Goal: Transaction & Acquisition: Purchase product/service

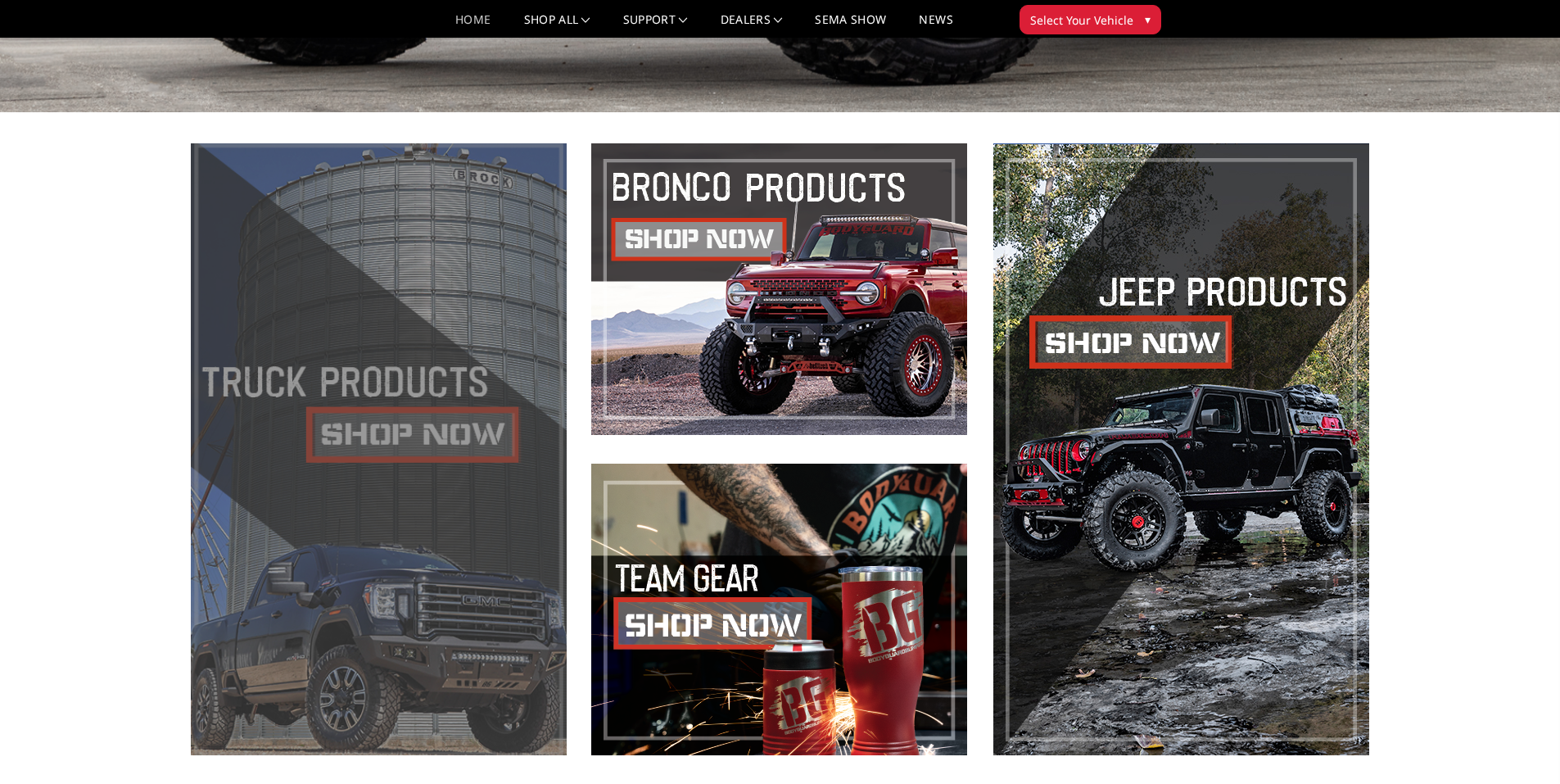
scroll to position [655, 0]
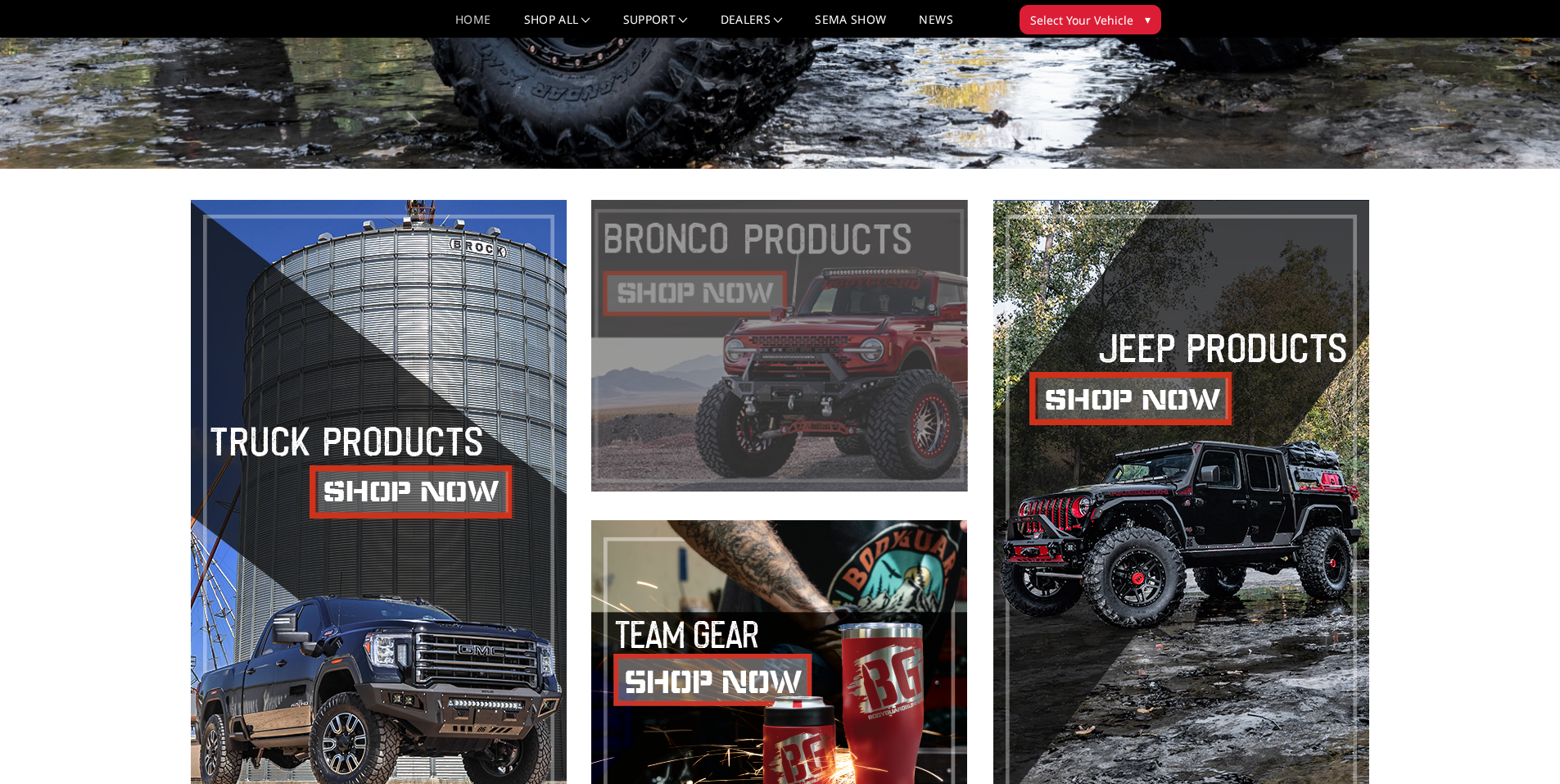
click at [765, 368] on span at bounding box center [779, 345] width 376 height 292
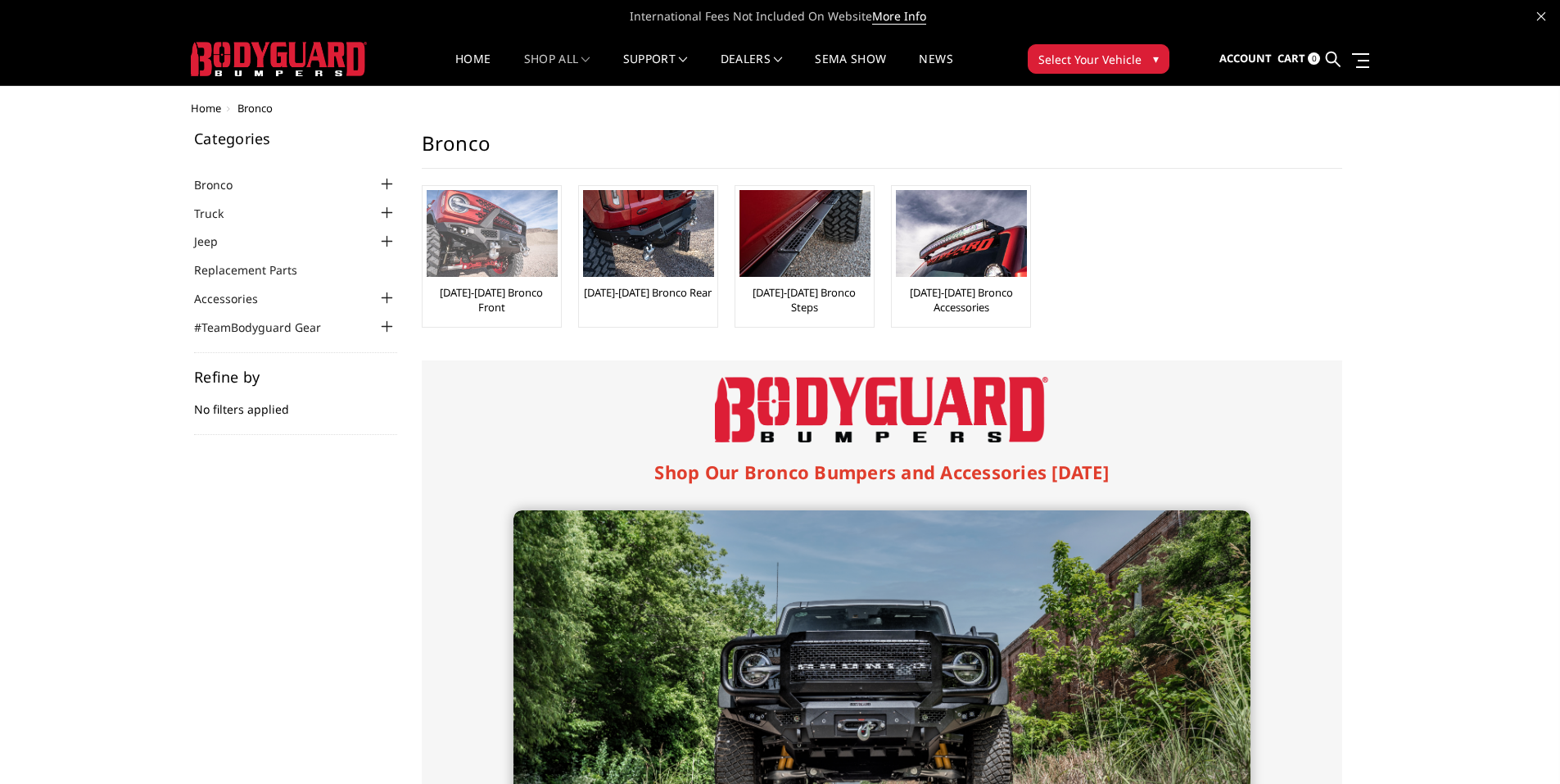
click at [495, 261] on img at bounding box center [492, 233] width 131 height 87
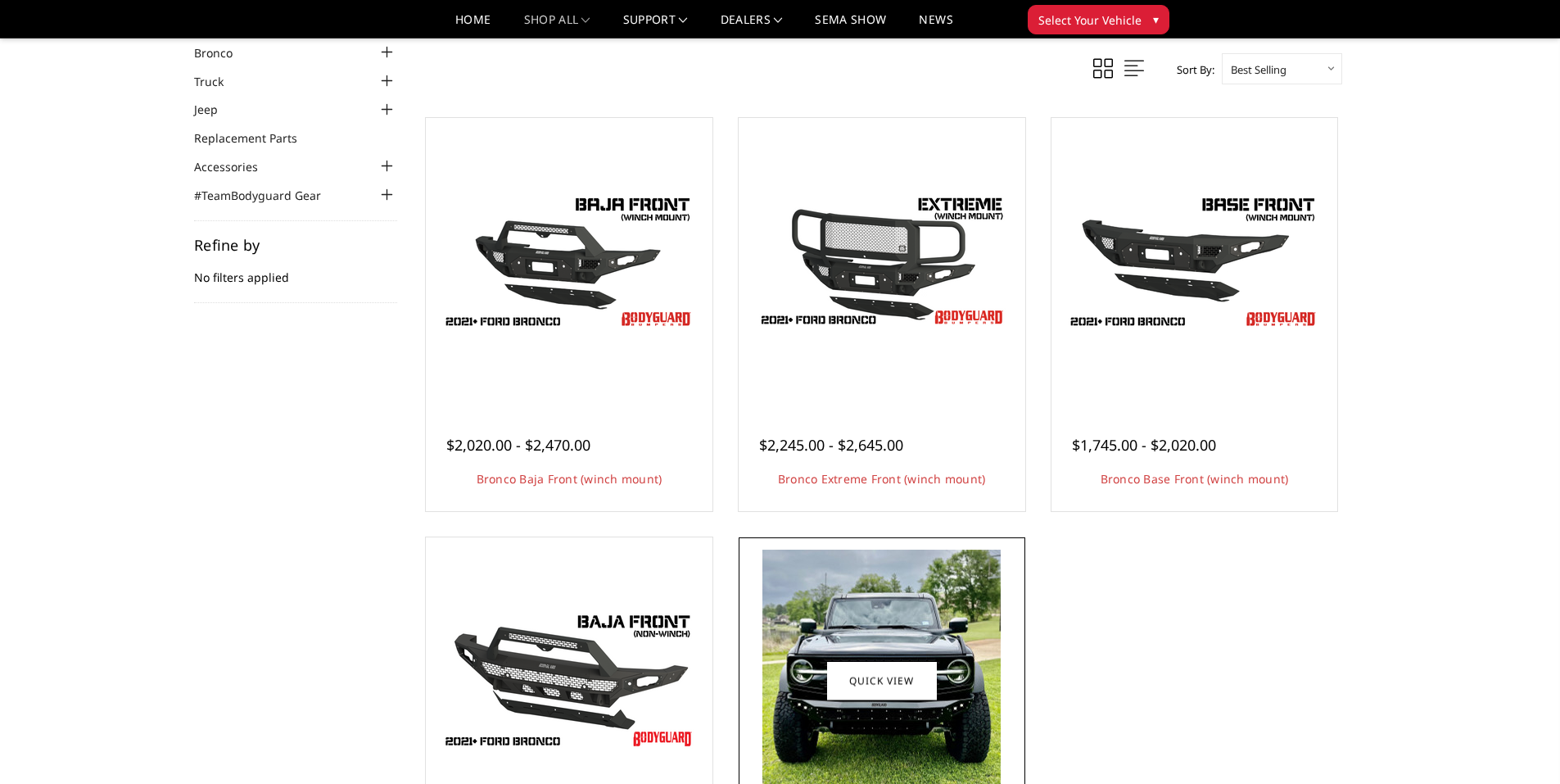
scroll to position [82, 0]
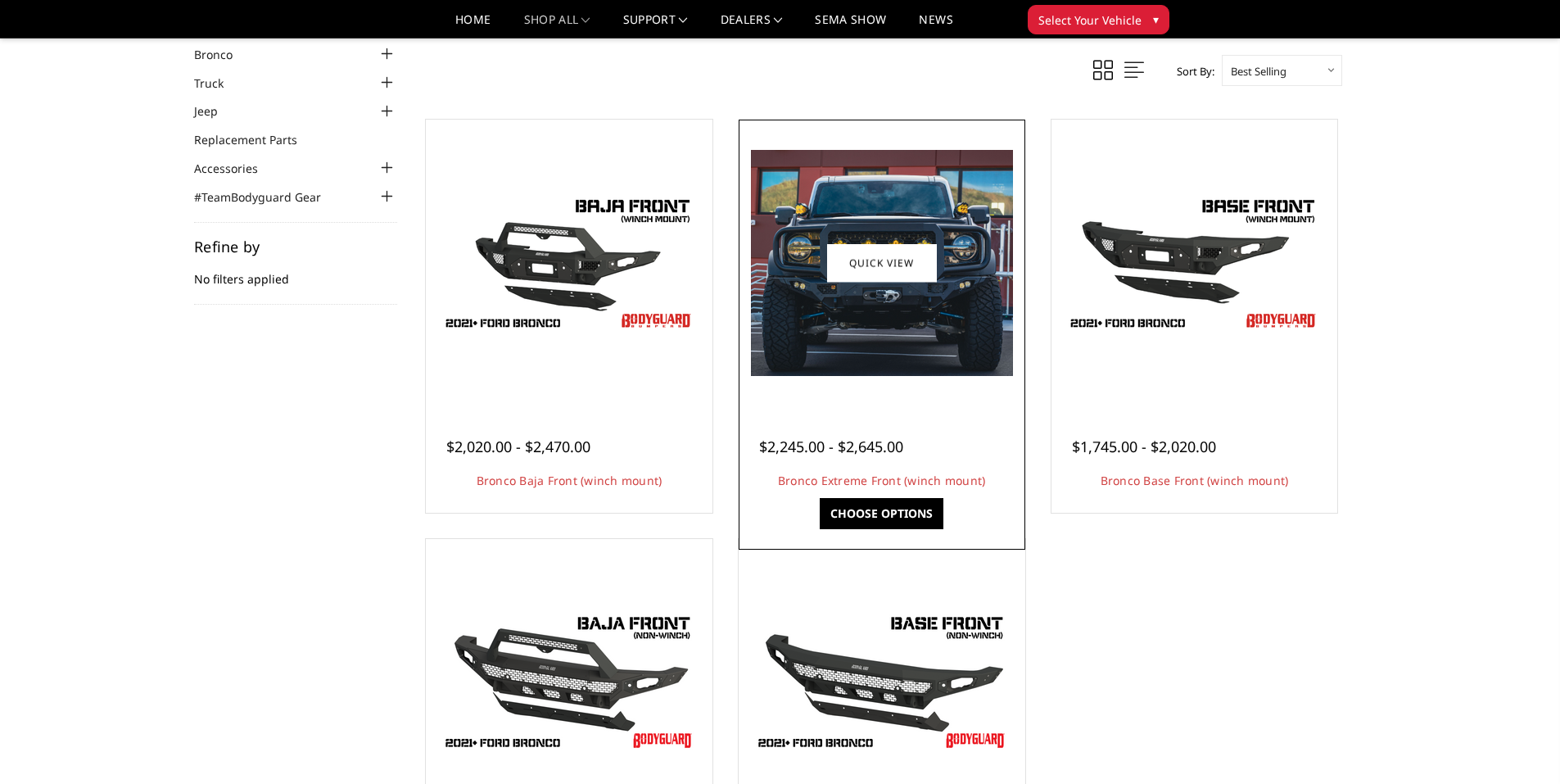
click at [965, 263] on img at bounding box center [882, 263] width 262 height 226
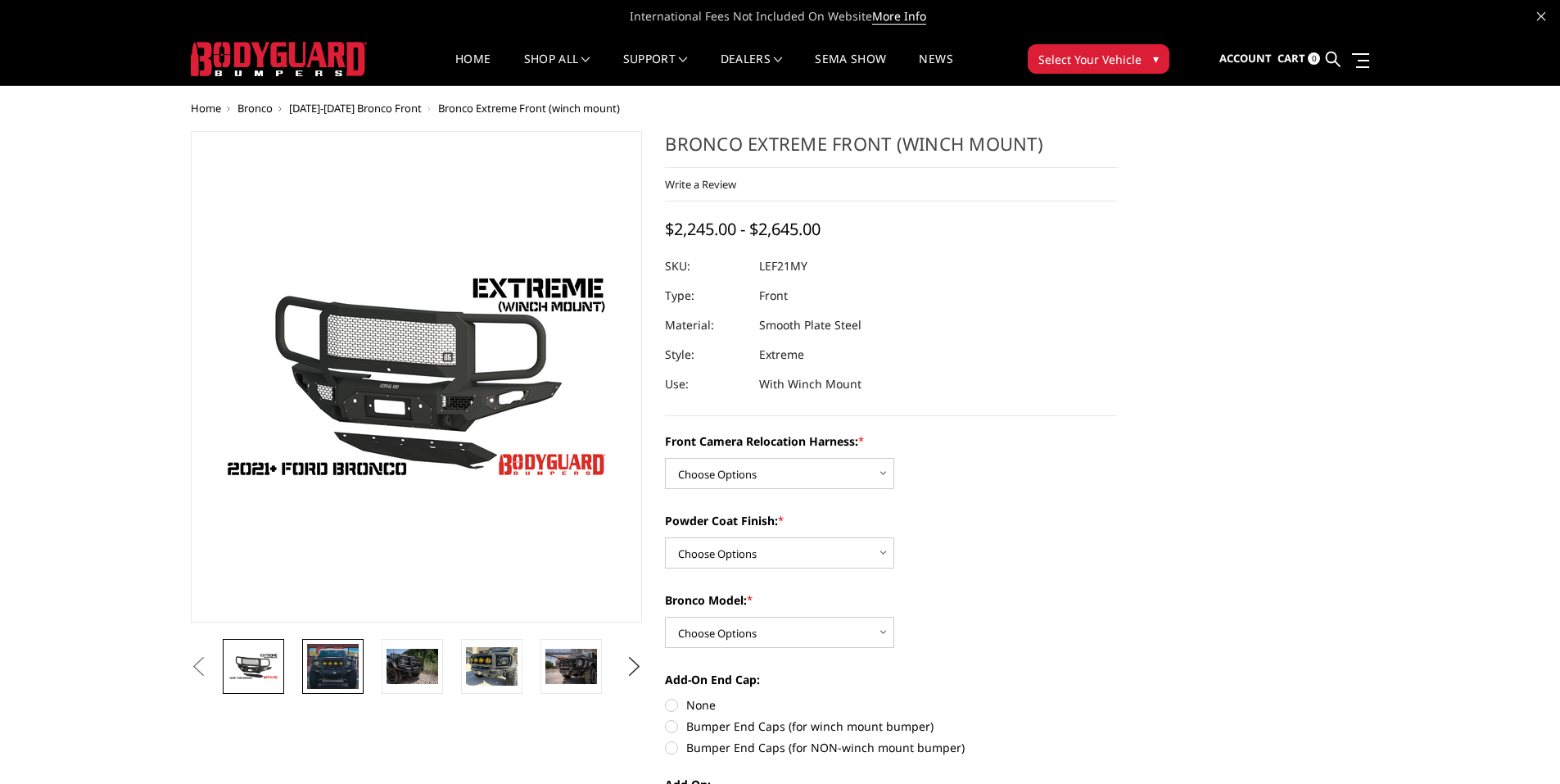
click at [332, 675] on img at bounding box center [332, 665] width 51 height 44
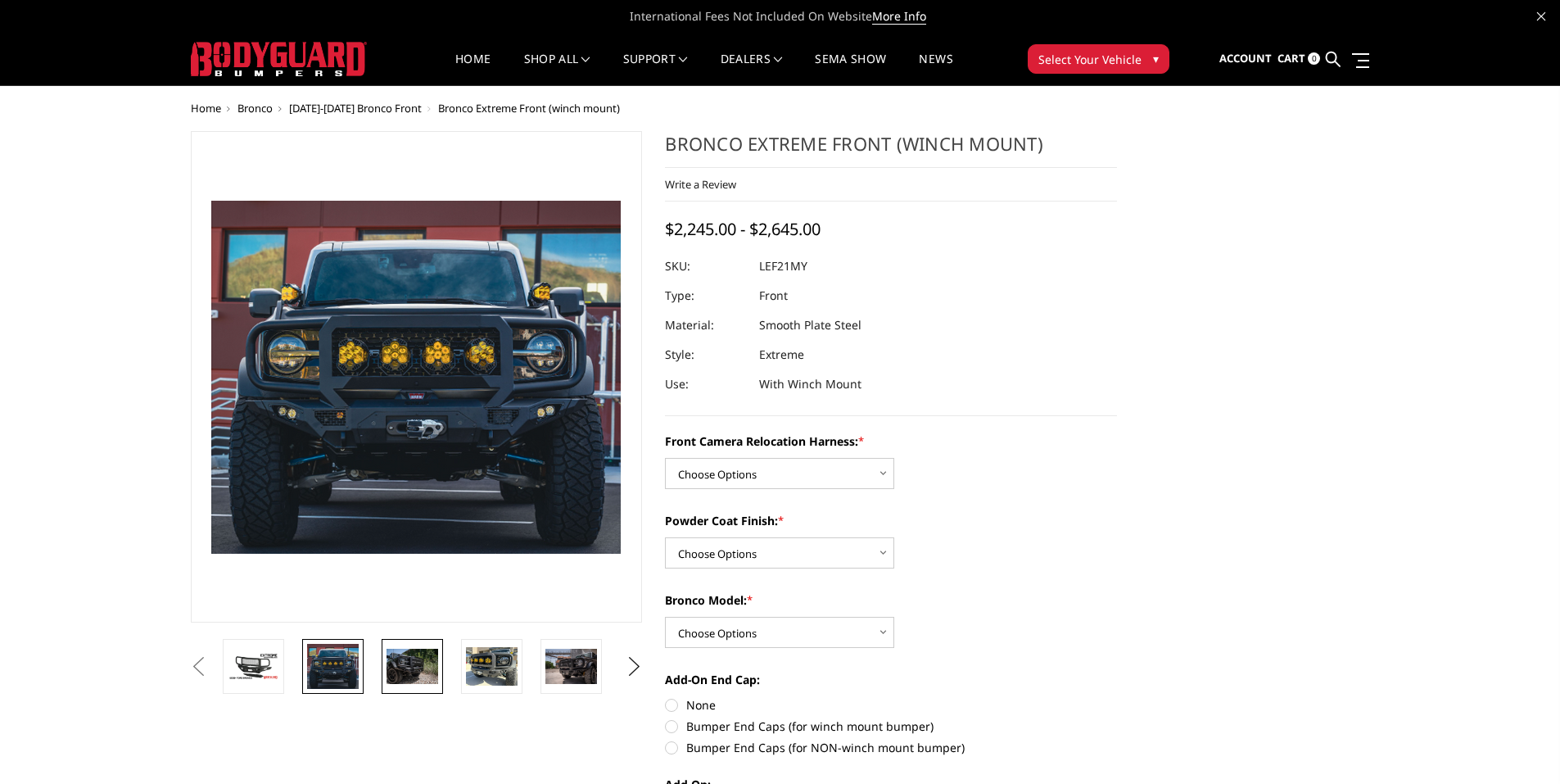
click at [410, 665] on img at bounding box center [412, 666] width 51 height 34
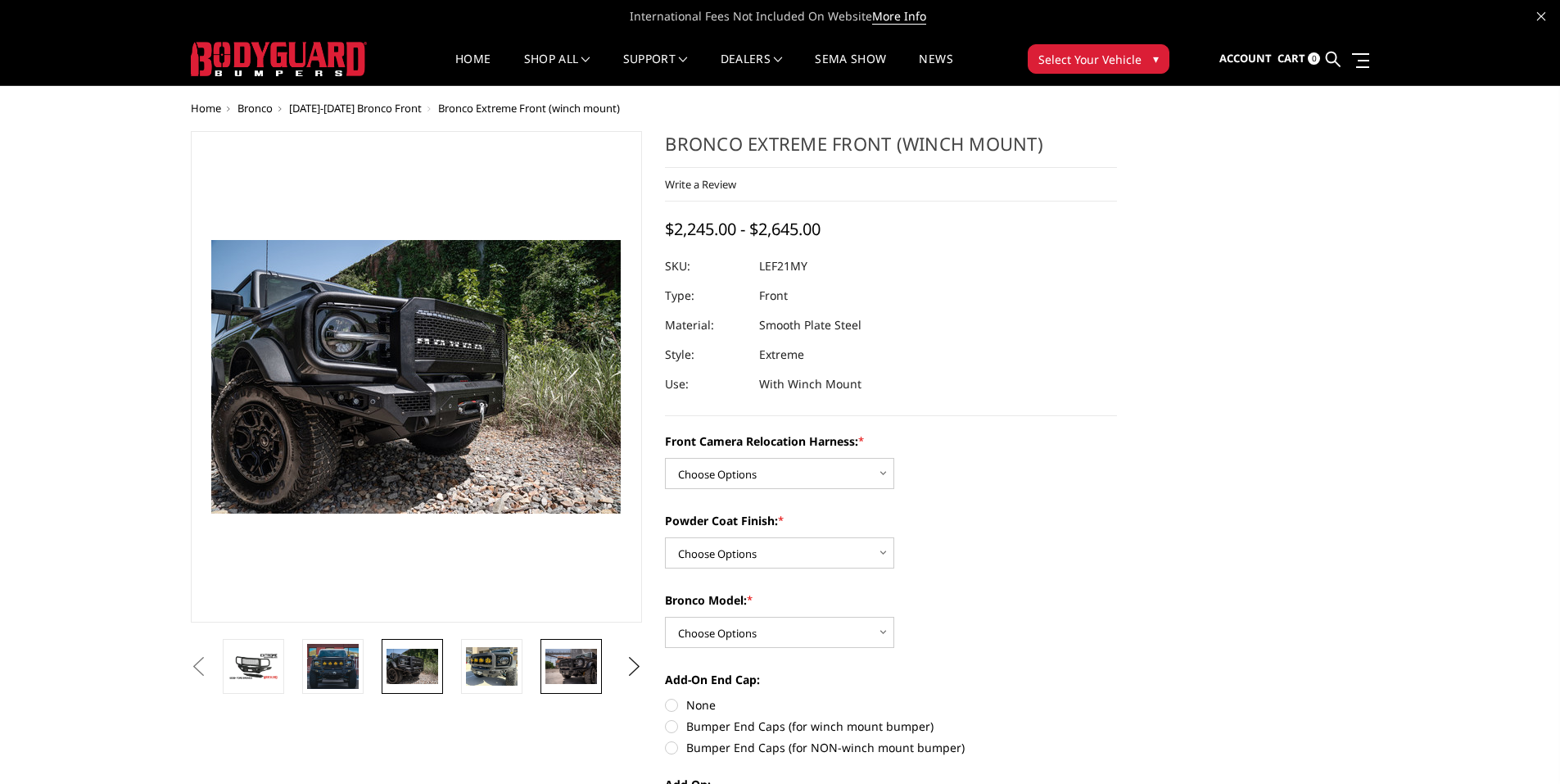
click at [577, 664] on img at bounding box center [571, 666] width 51 height 34
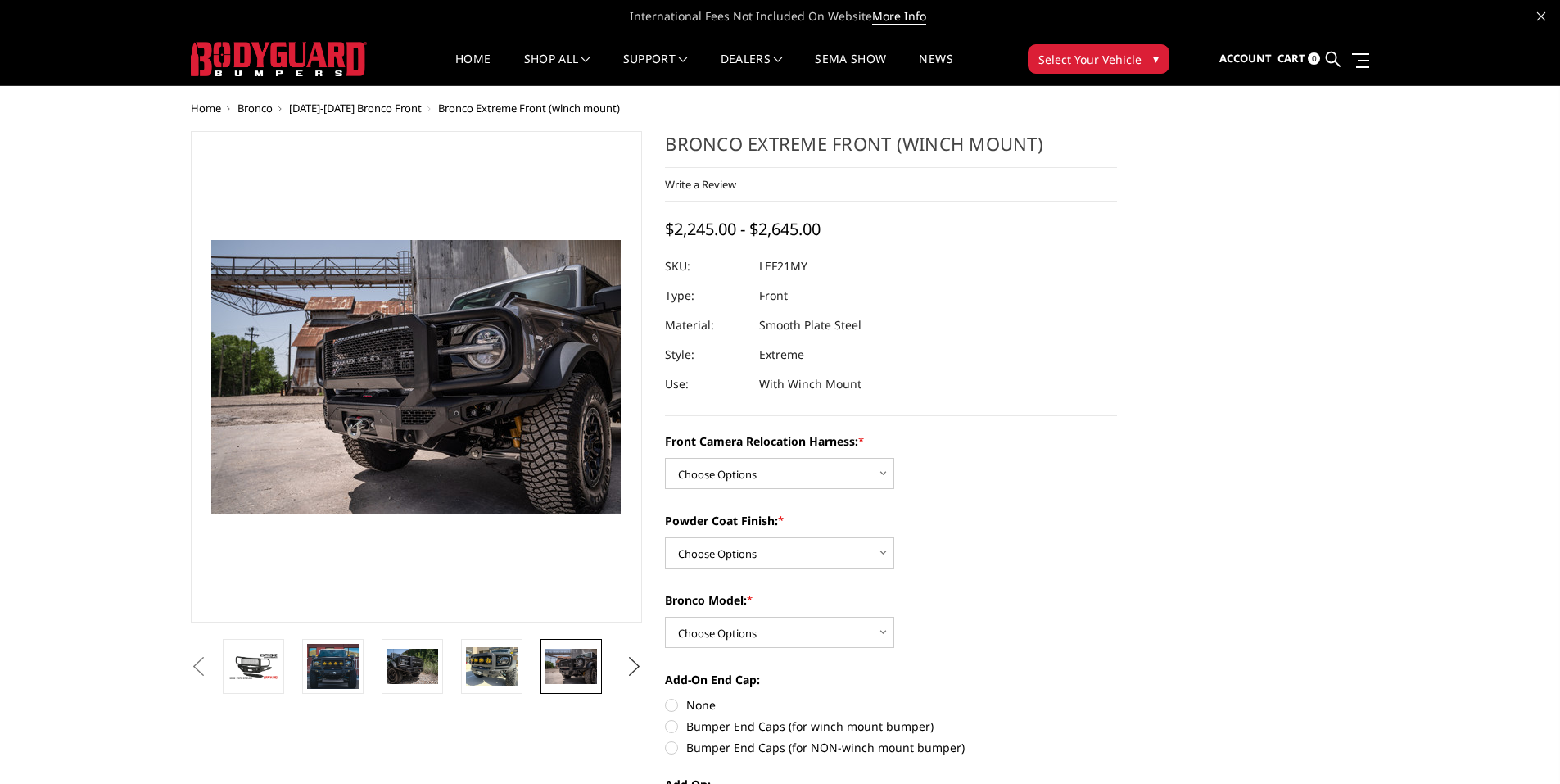
click at [633, 664] on button "Next" at bounding box center [634, 667] width 24 height 24
click at [582, 674] on img at bounding box center [571, 667] width 51 height 34
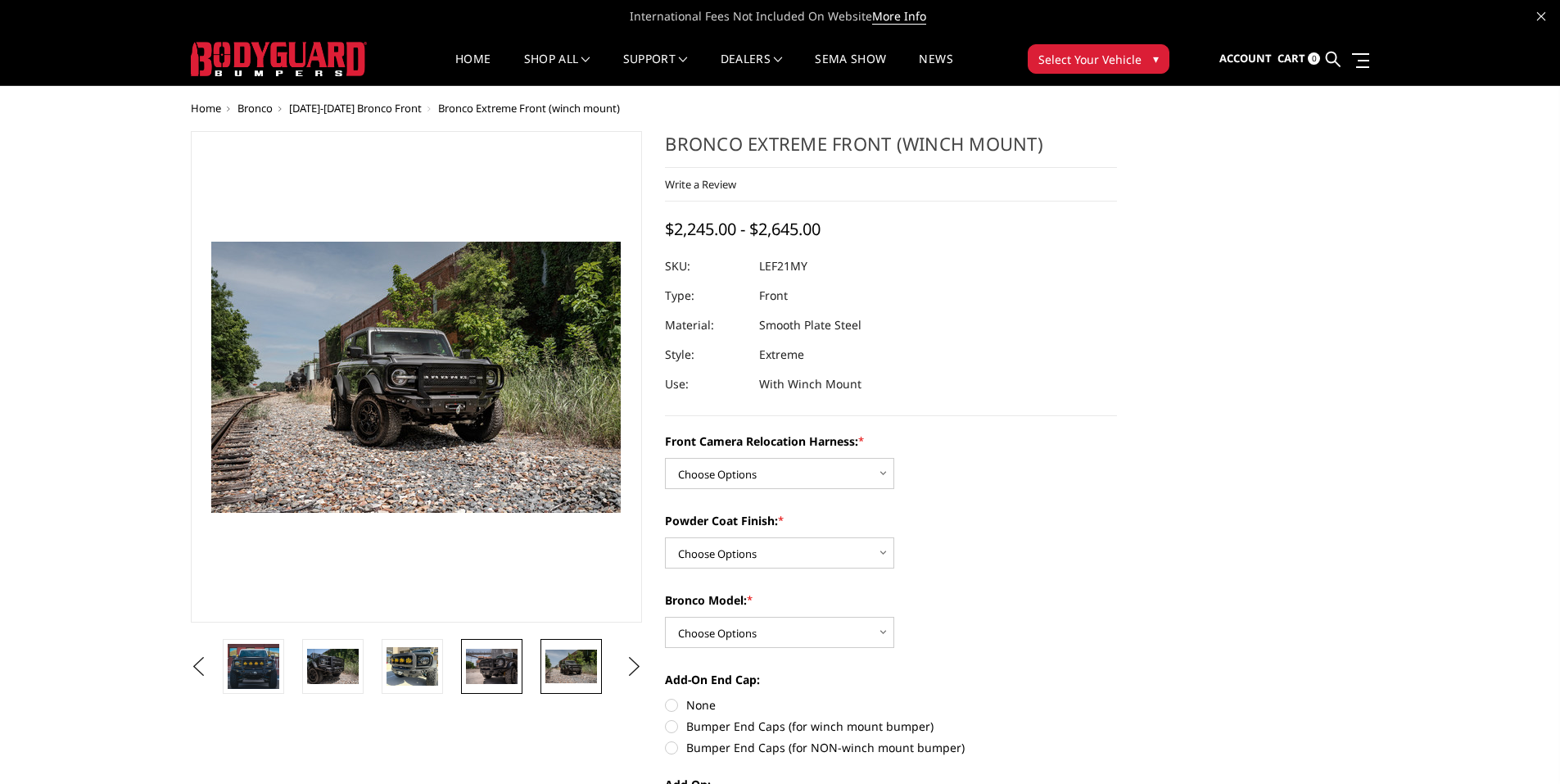
click at [503, 667] on img at bounding box center [491, 666] width 51 height 34
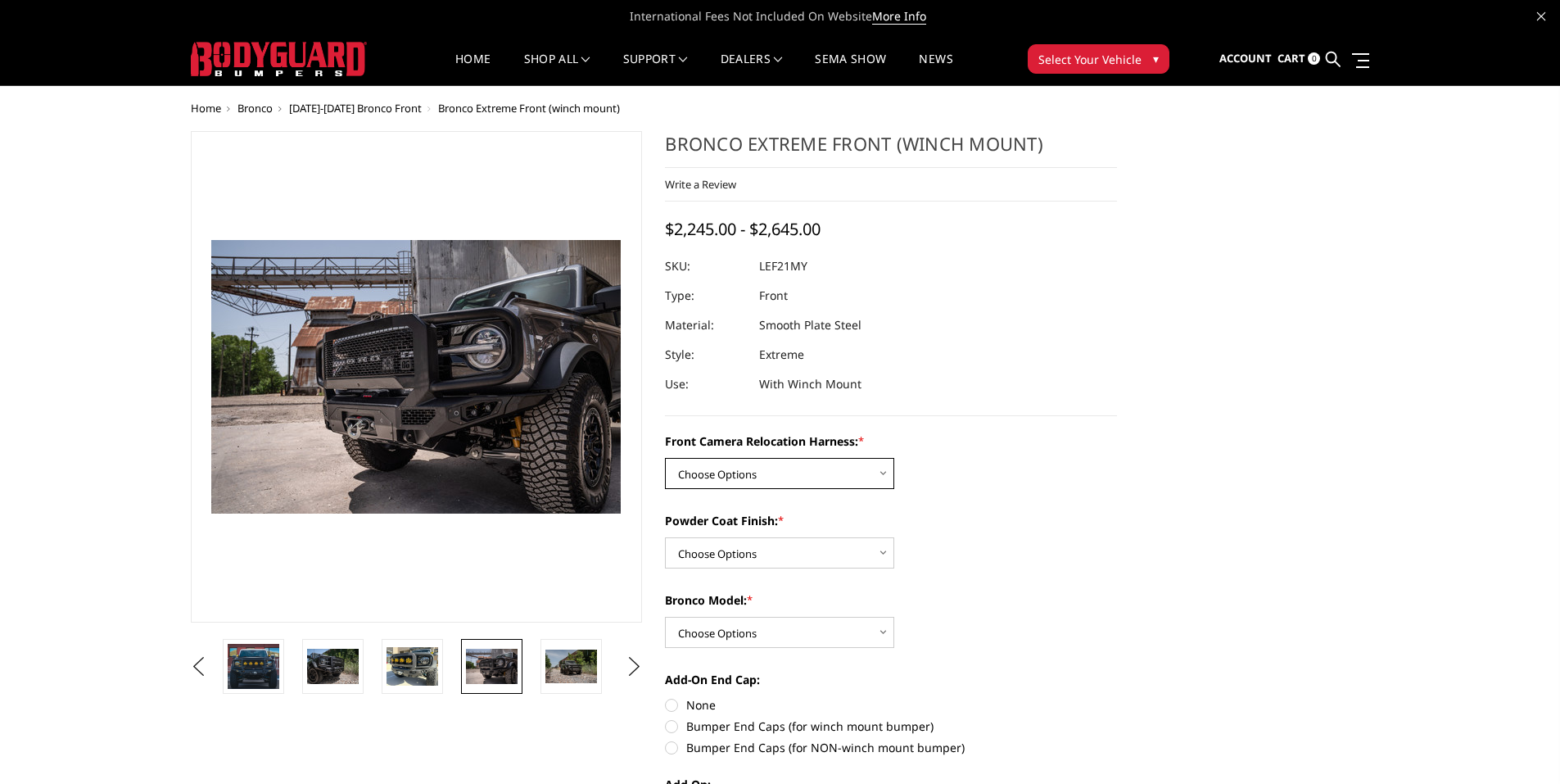
click at [878, 472] on select "Choose Options Without Front Camera Relocation Harness With Front Camera Reloca…" at bounding box center [780, 473] width 229 height 31
select select "4023"
click at [665, 458] on select "Choose Options Without Front Camera Relocation Harness With Front Camera Reloca…" at bounding box center [780, 473] width 229 height 31
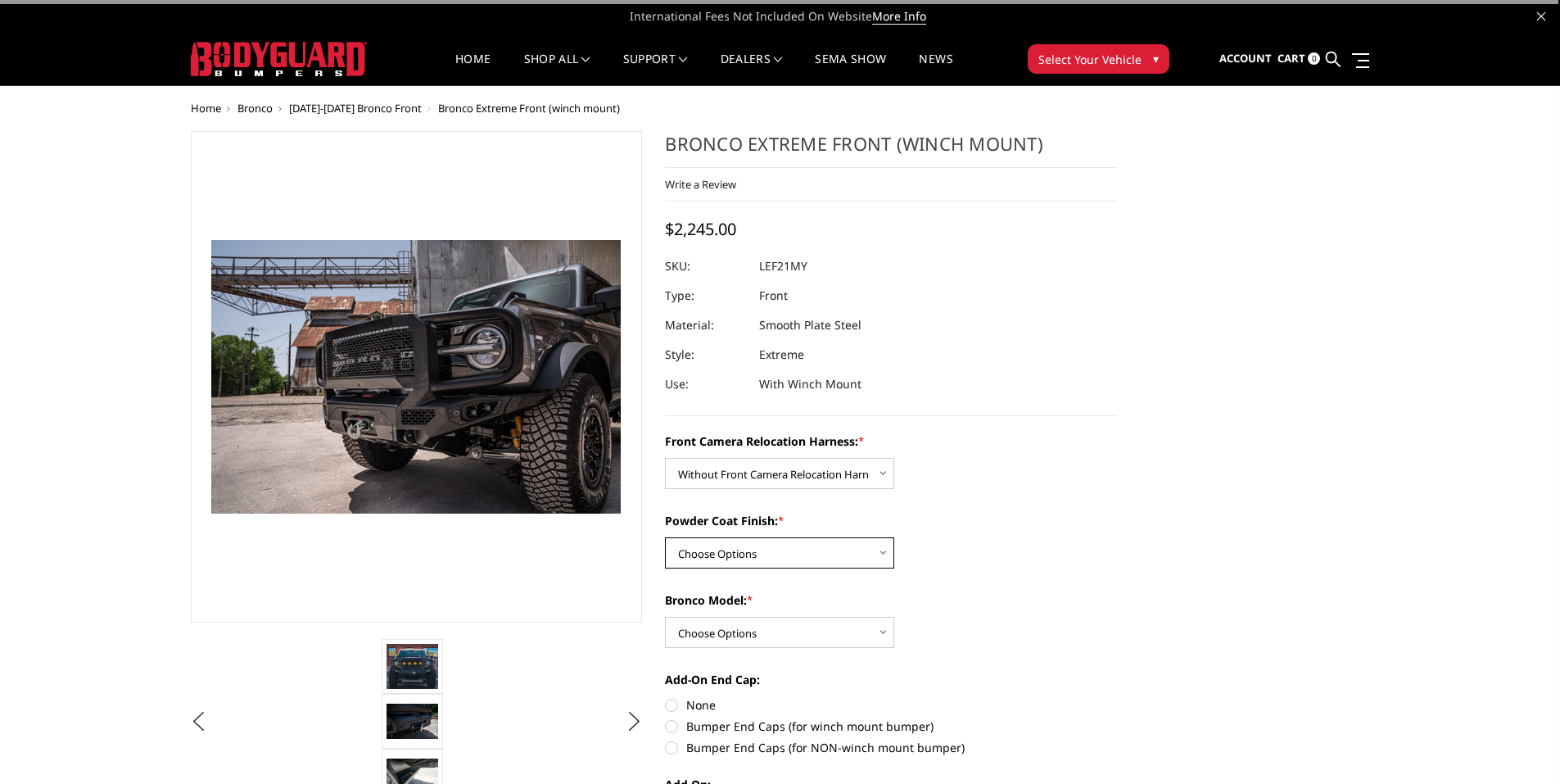
click at [876, 553] on select "Choose Options Textured Black Powder Coat Bare Metal" at bounding box center [780, 552] width 229 height 31
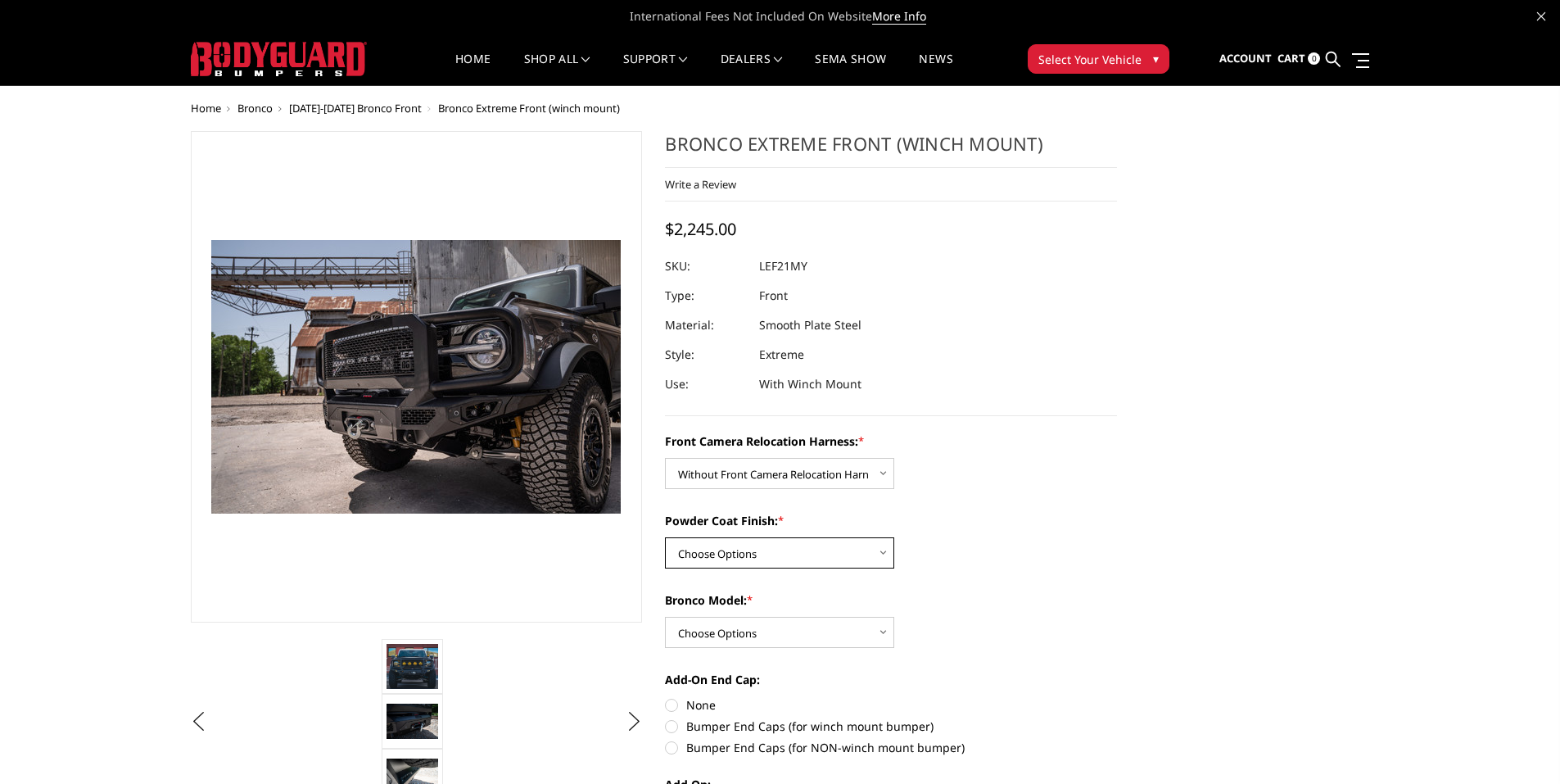
select select "4021"
click at [665, 537] on select "Choose Options Textured Black Powder Coat Bare Metal" at bounding box center [780, 552] width 229 height 31
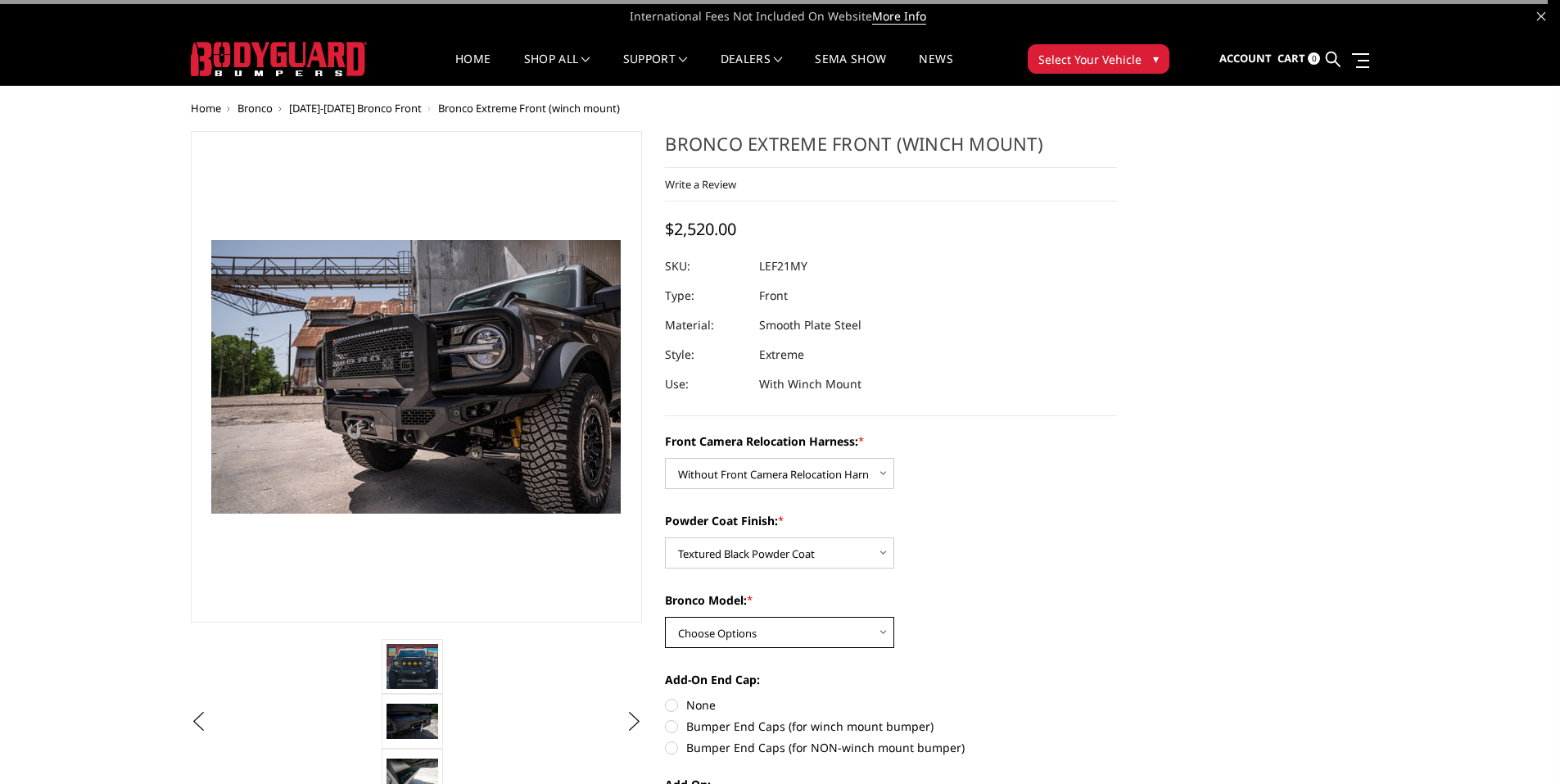
click at [883, 630] on select "Choose Options Raptor Base/Badlands/Wildtrak/etc." at bounding box center [780, 631] width 229 height 31
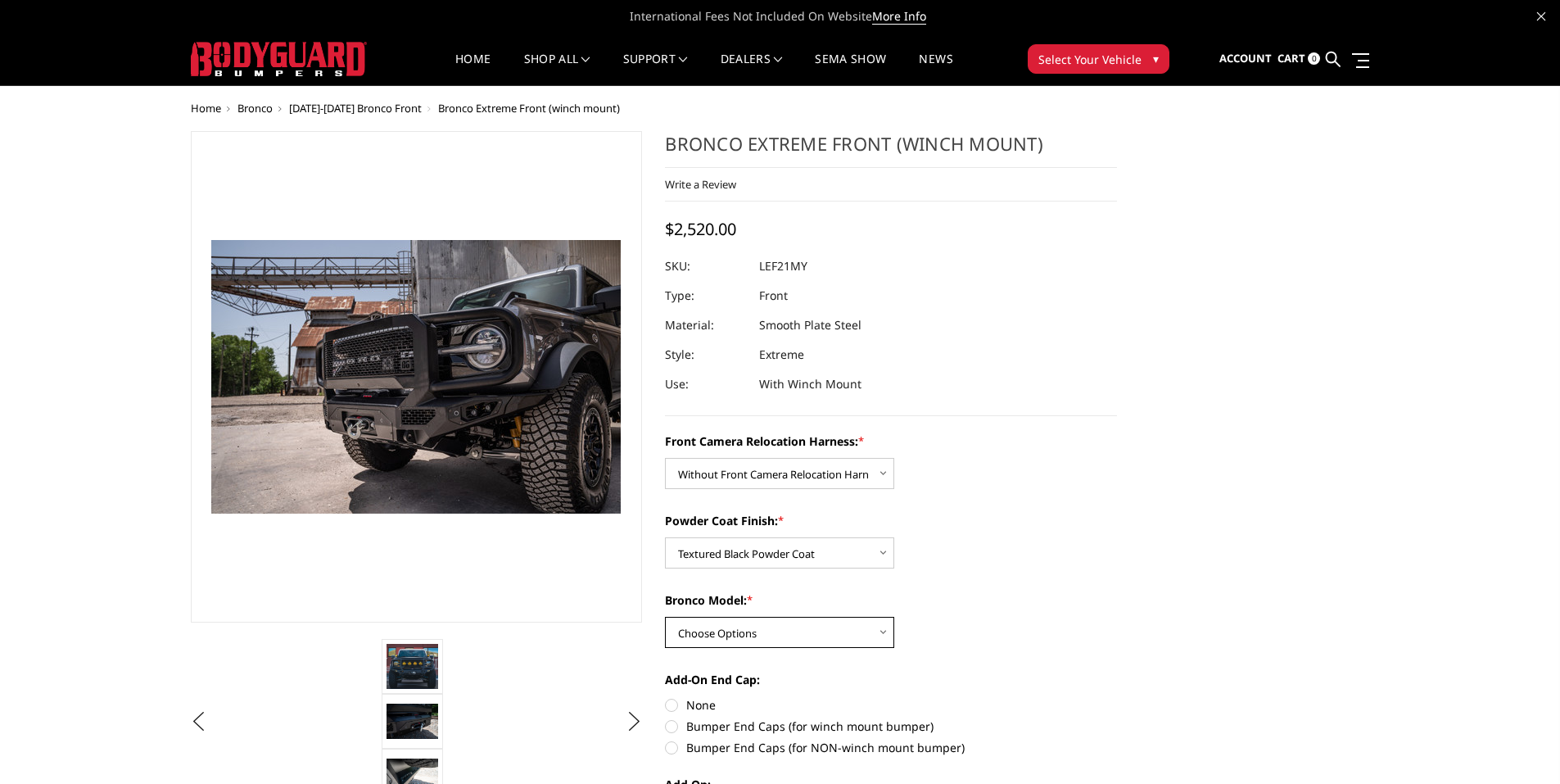
select select "4018"
click at [665, 616] on select "Choose Options Raptor Base/Badlands/Wildtrak/etc." at bounding box center [780, 631] width 229 height 31
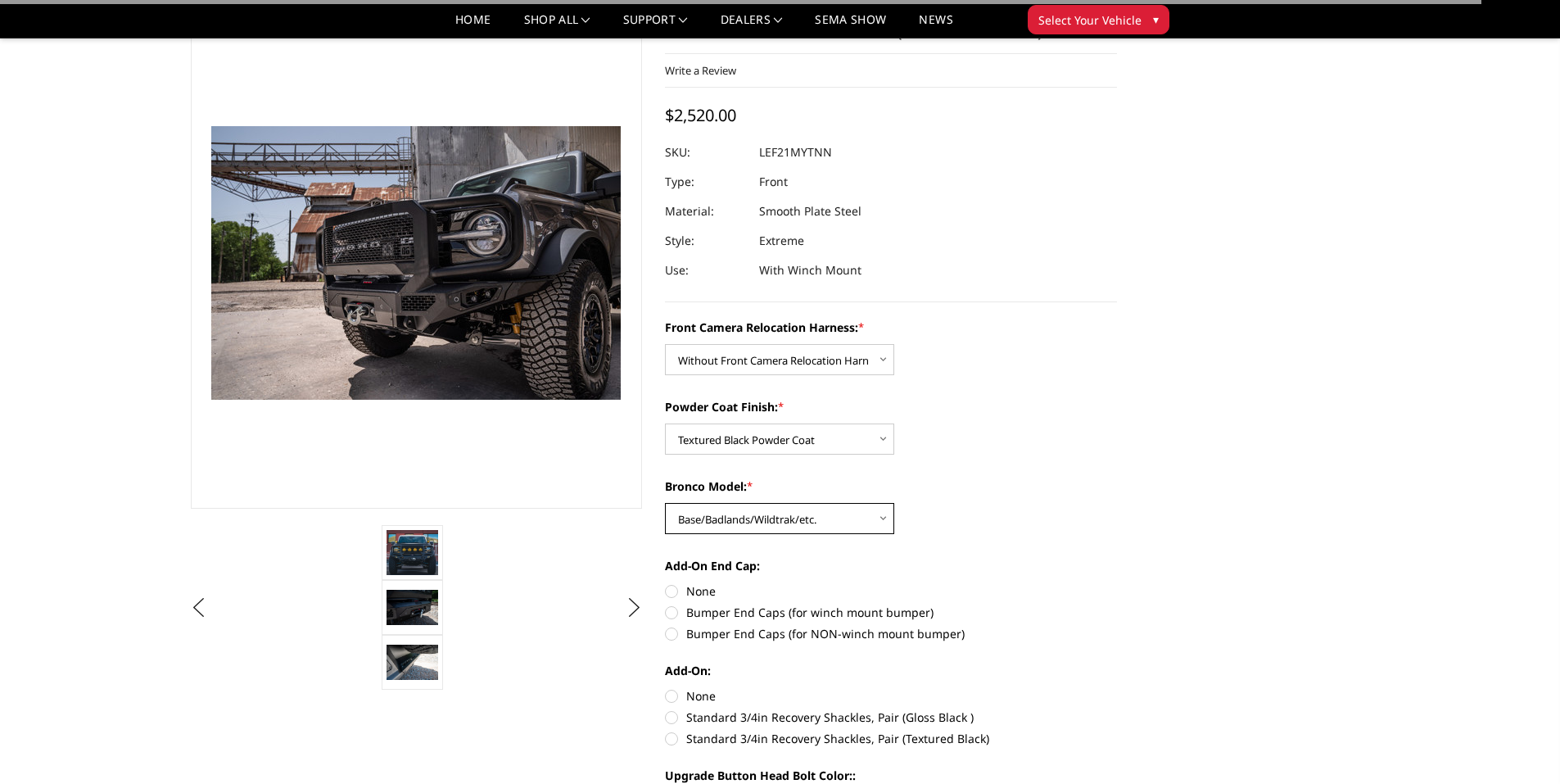
scroll to position [246, 0]
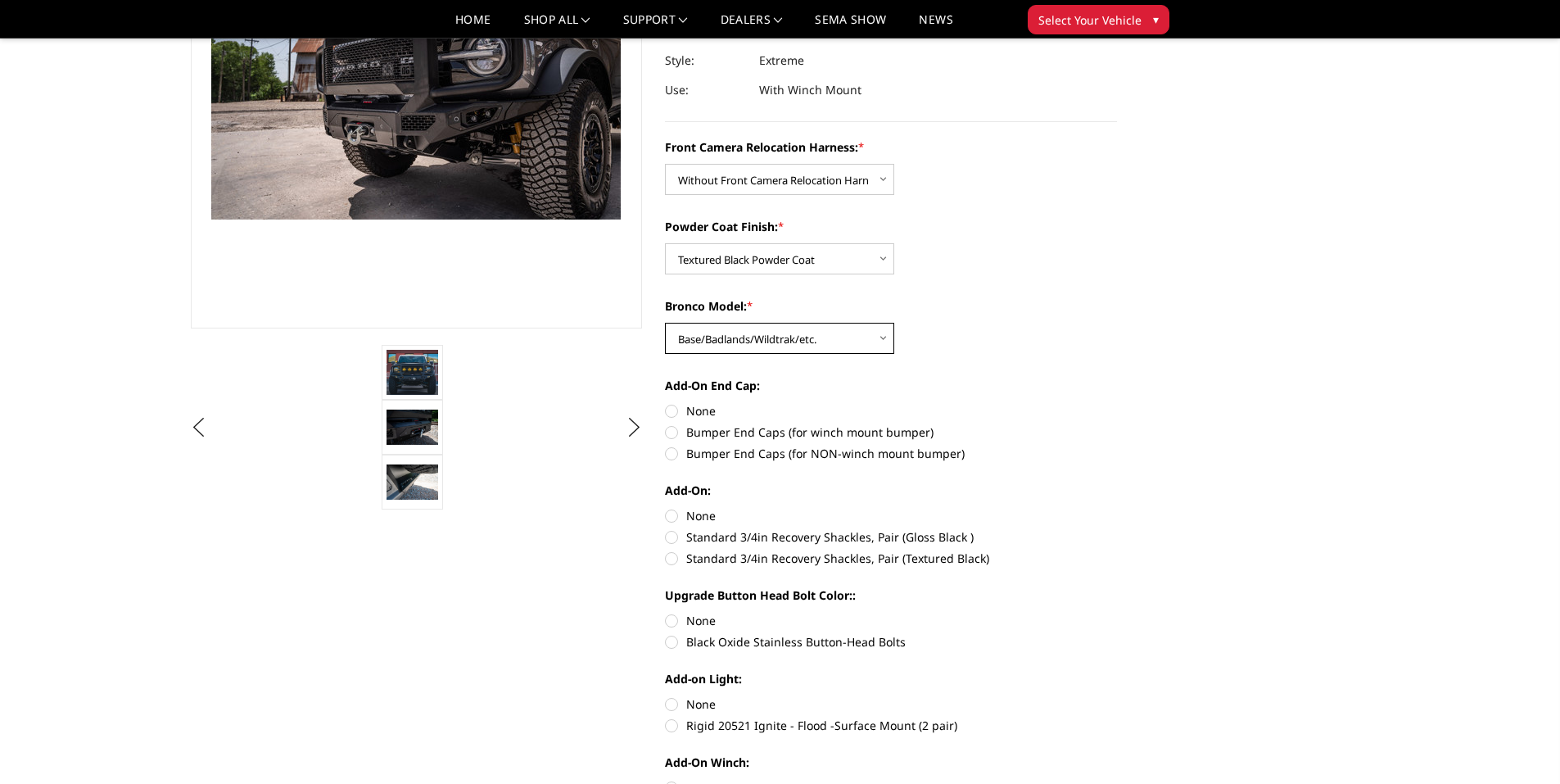
click at [886, 334] on select "Choose Options Raptor Base/Badlands/Wildtrak/etc." at bounding box center [780, 337] width 229 height 31
click at [665, 323] on select "Choose Options Raptor Base/Badlands/Wildtrak/etc." at bounding box center [780, 337] width 229 height 31
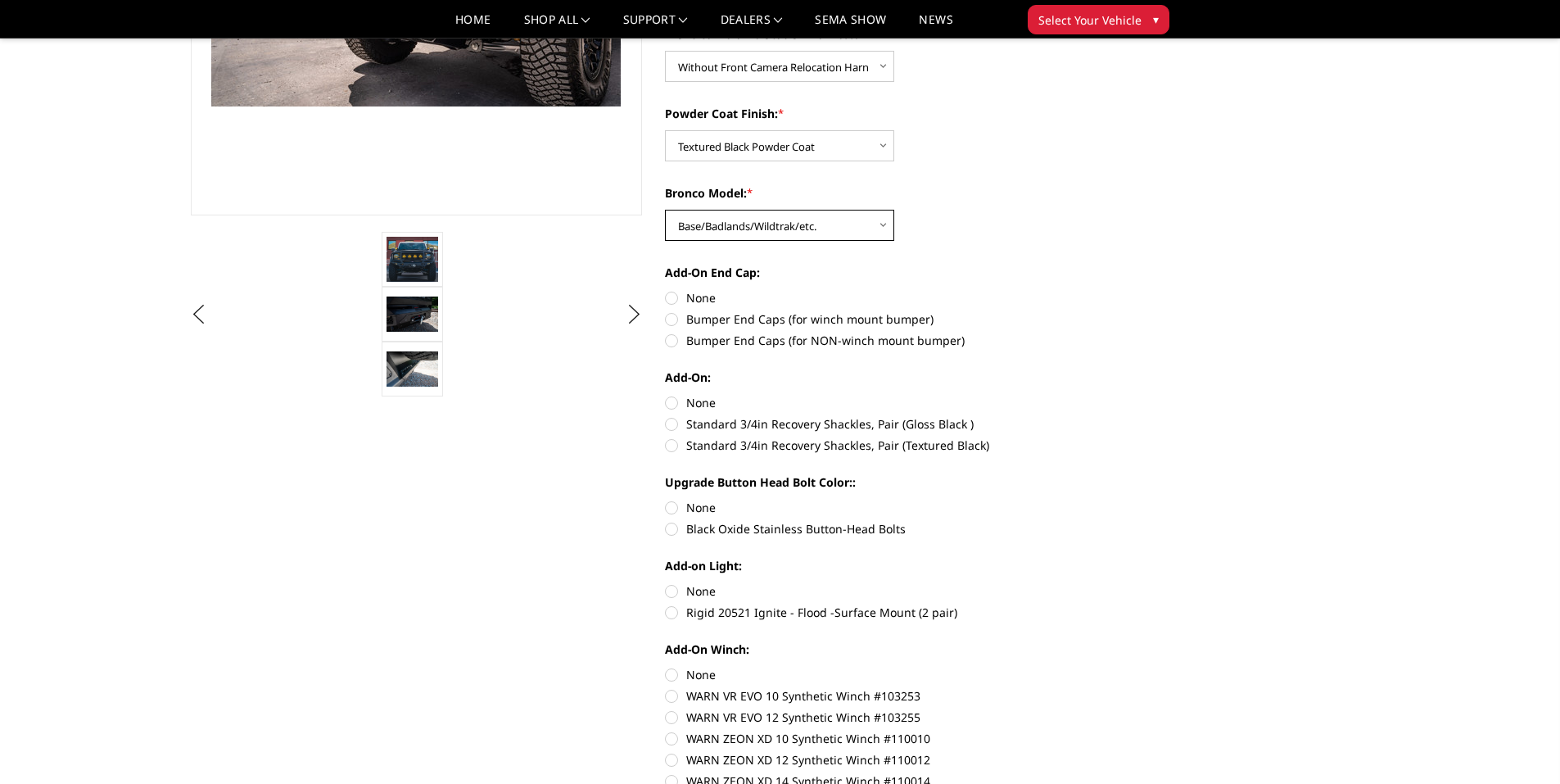
scroll to position [655, 0]
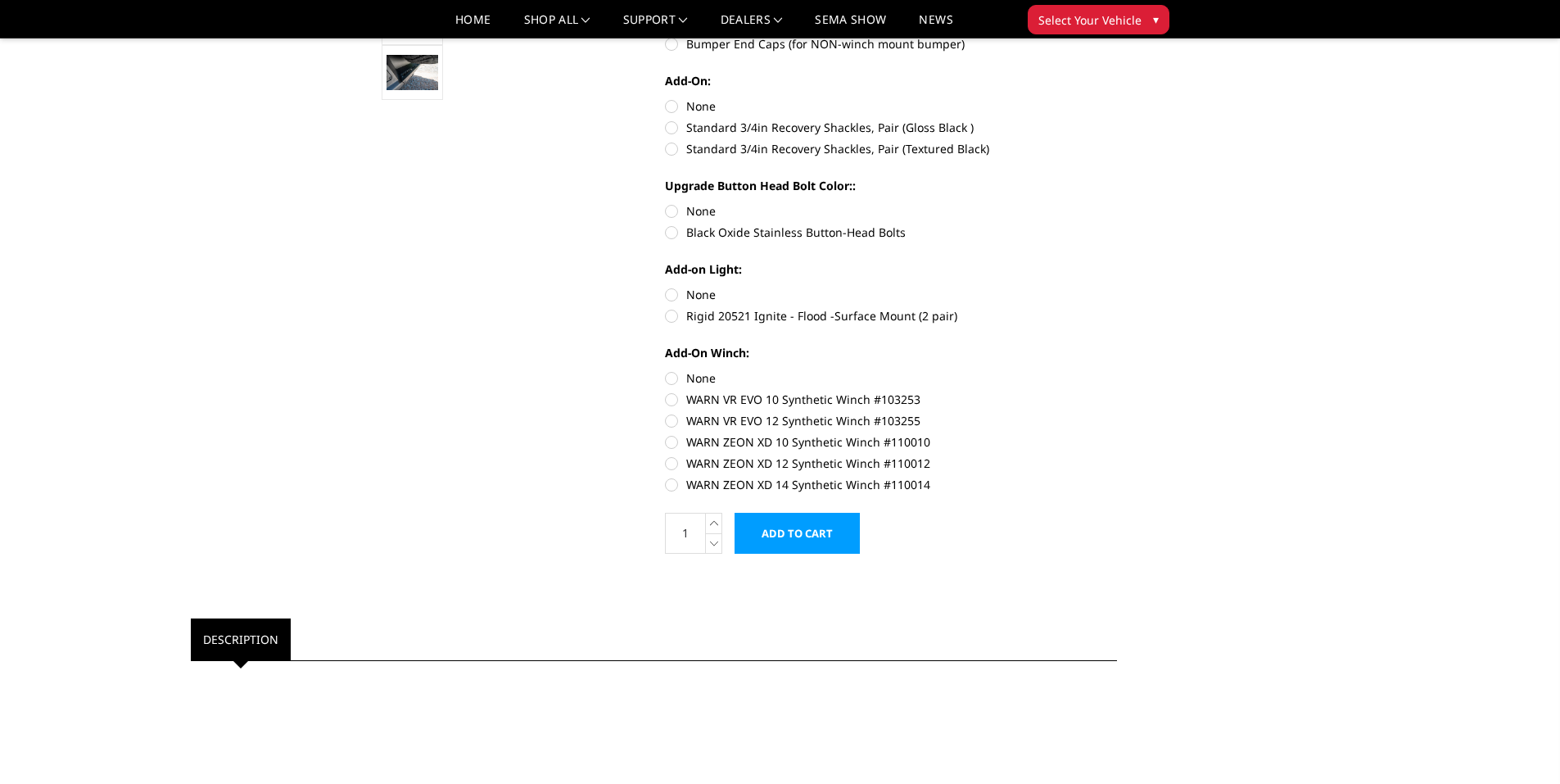
click at [669, 378] on label "None" at bounding box center [890, 378] width 452 height 17
click at [666, 370] on input "None" at bounding box center [665, 369] width 1 height 1
radio input "true"
click at [673, 293] on label "None" at bounding box center [890, 295] width 452 height 17
click at [666, 286] on input "None" at bounding box center [665, 286] width 1 height 1
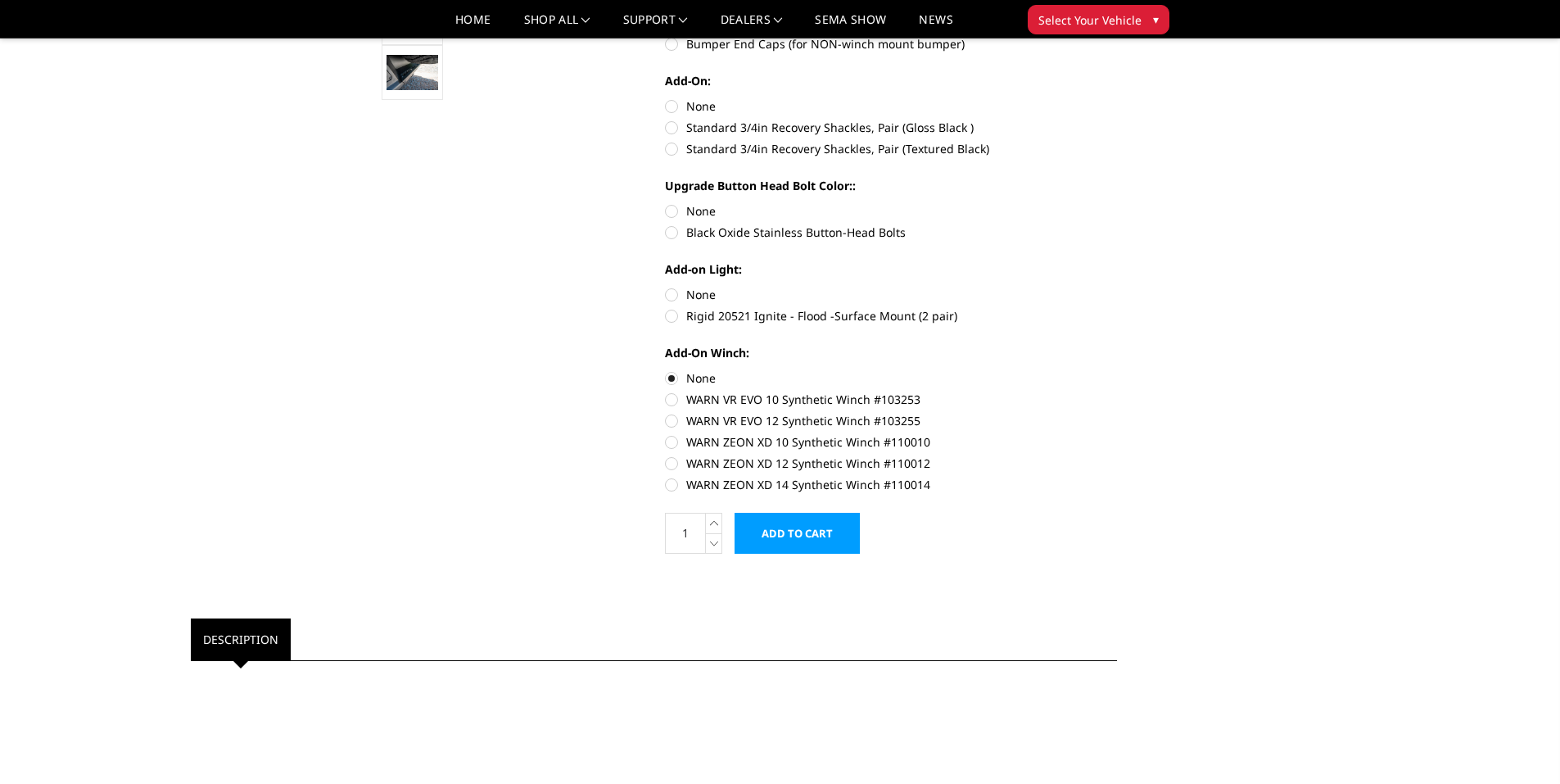
radio input "true"
click at [673, 233] on label "Black Oxide Stainless Button-Head Bolts" at bounding box center [890, 232] width 452 height 17
click at [1117, 203] on input "Black Oxide Stainless Button-Head Bolts" at bounding box center [1117, 202] width 1 height 1
radio input "true"
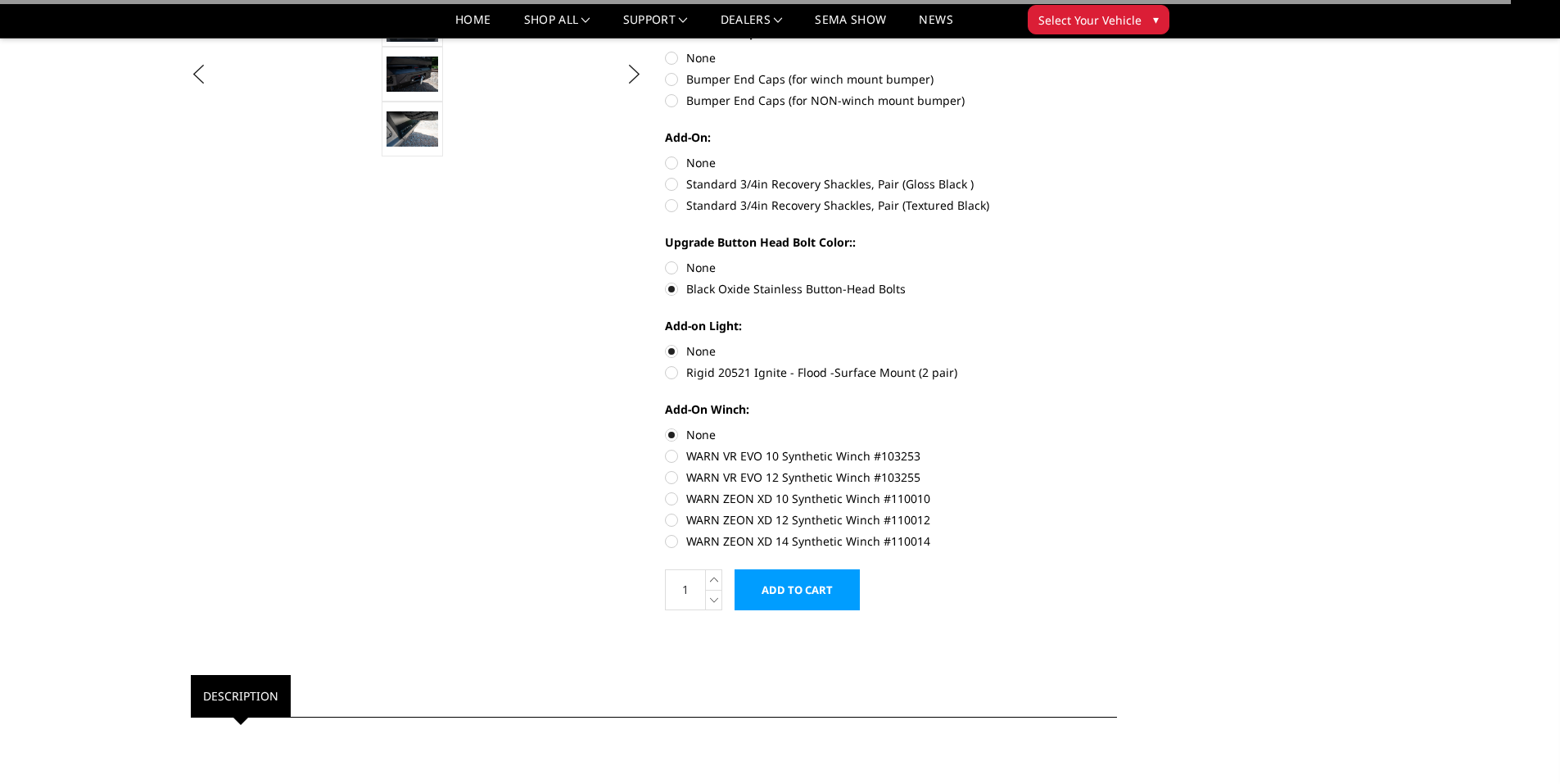
scroll to position [491, 0]
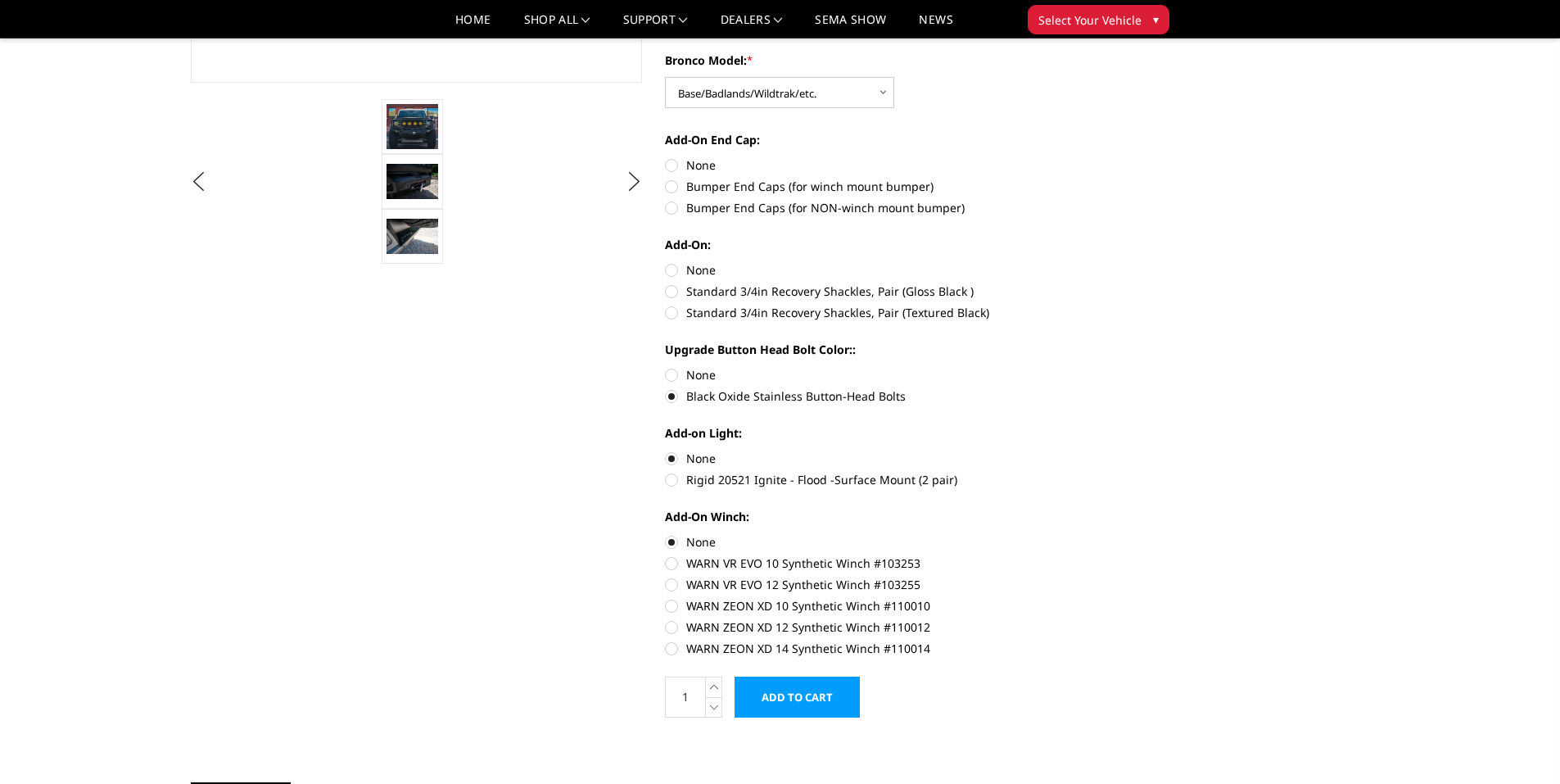
click at [674, 311] on label "Standard 3/4in Recovery Shackles, Pair (Textured Black)" at bounding box center [890, 312] width 452 height 17
click at [1117, 283] on input "Standard 3/4in Recovery Shackles, Pair (Textured Black)" at bounding box center [1117, 282] width 1 height 1
radio input "true"
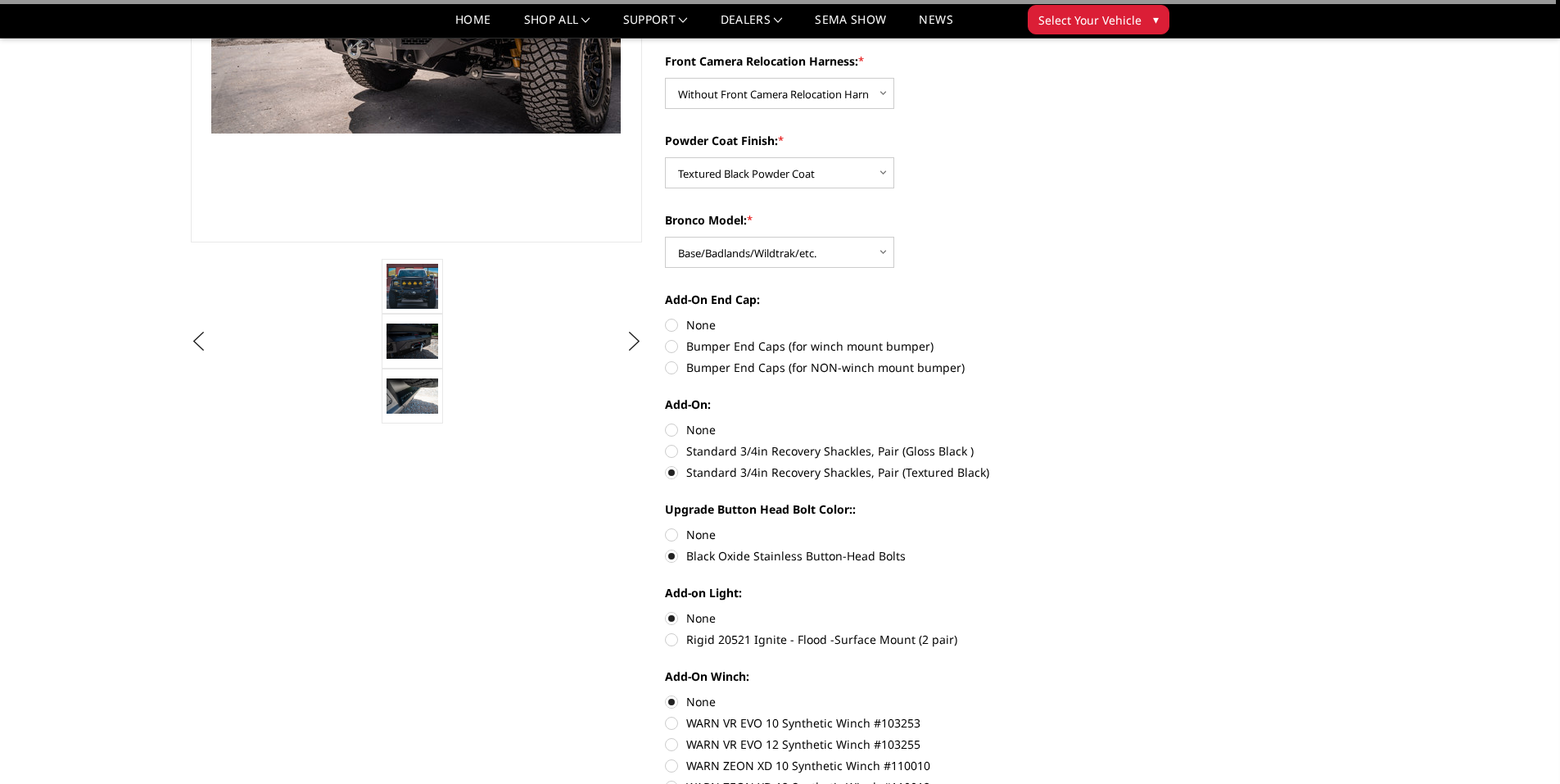
scroll to position [327, 0]
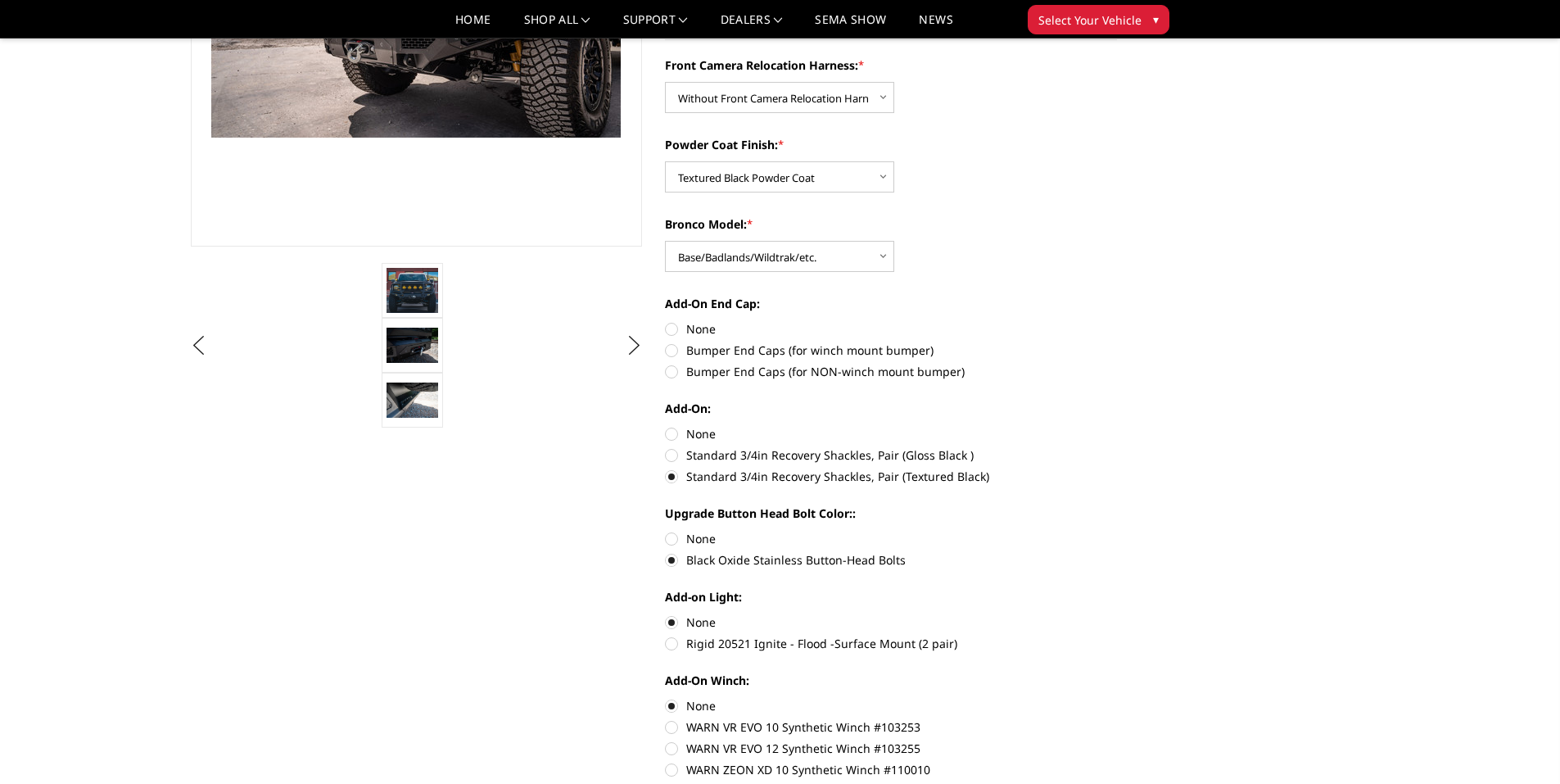
click at [670, 327] on label "None" at bounding box center [890, 328] width 452 height 17
click at [666, 321] on input "None" at bounding box center [665, 320] width 1 height 1
radio input "true"
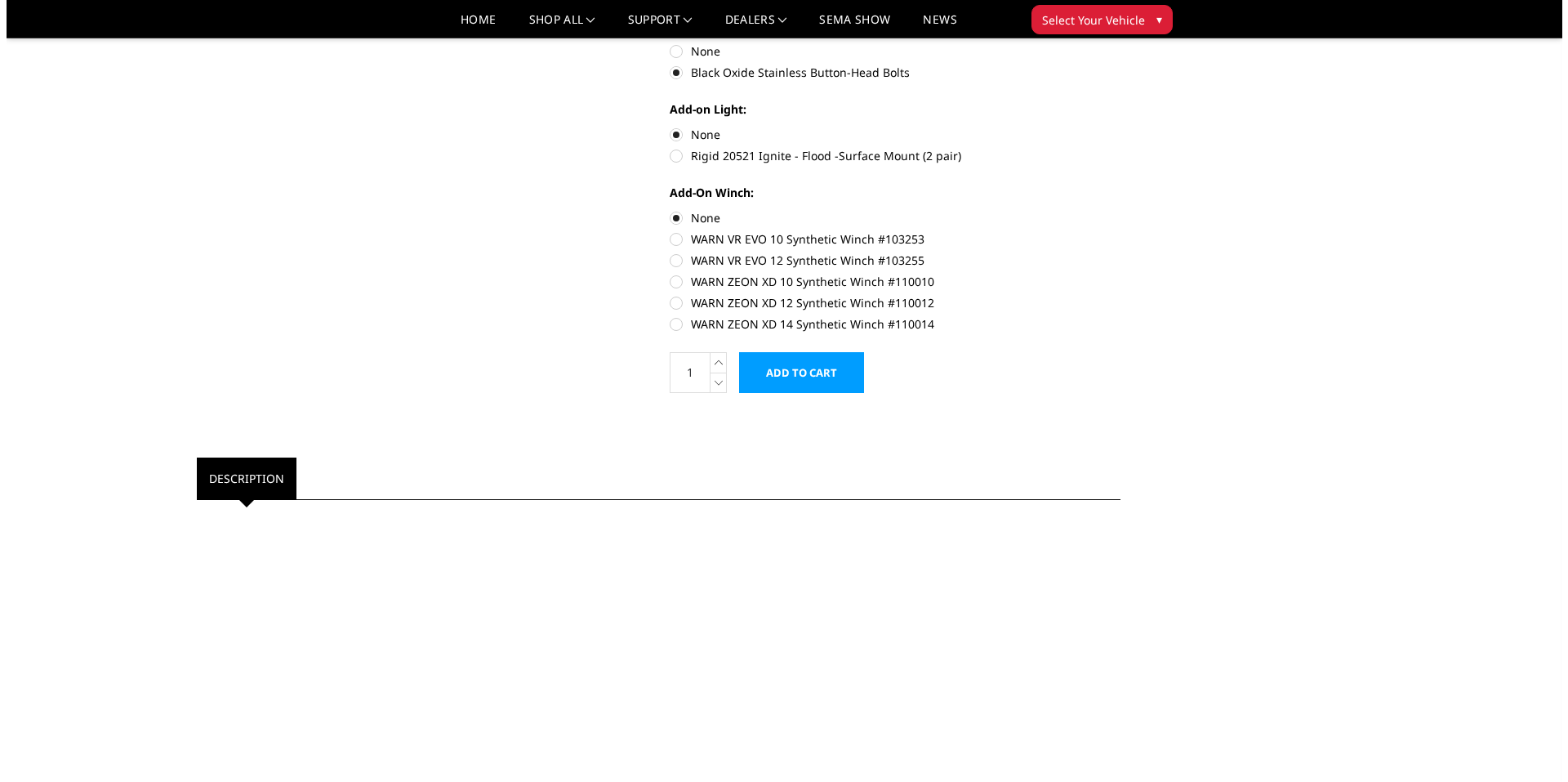
scroll to position [816, 0]
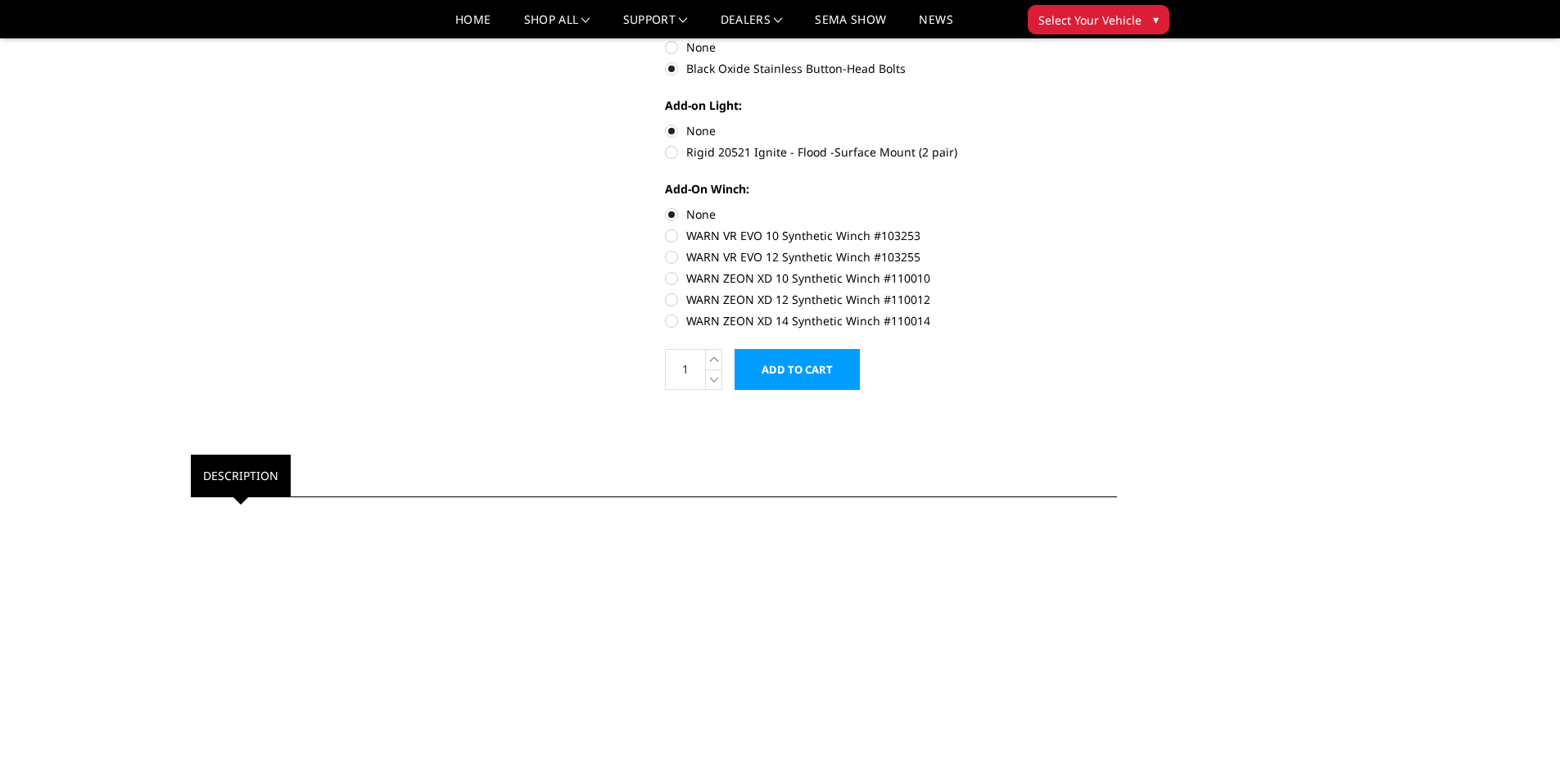
click at [785, 368] on input "Add to Cart" at bounding box center [797, 369] width 125 height 41
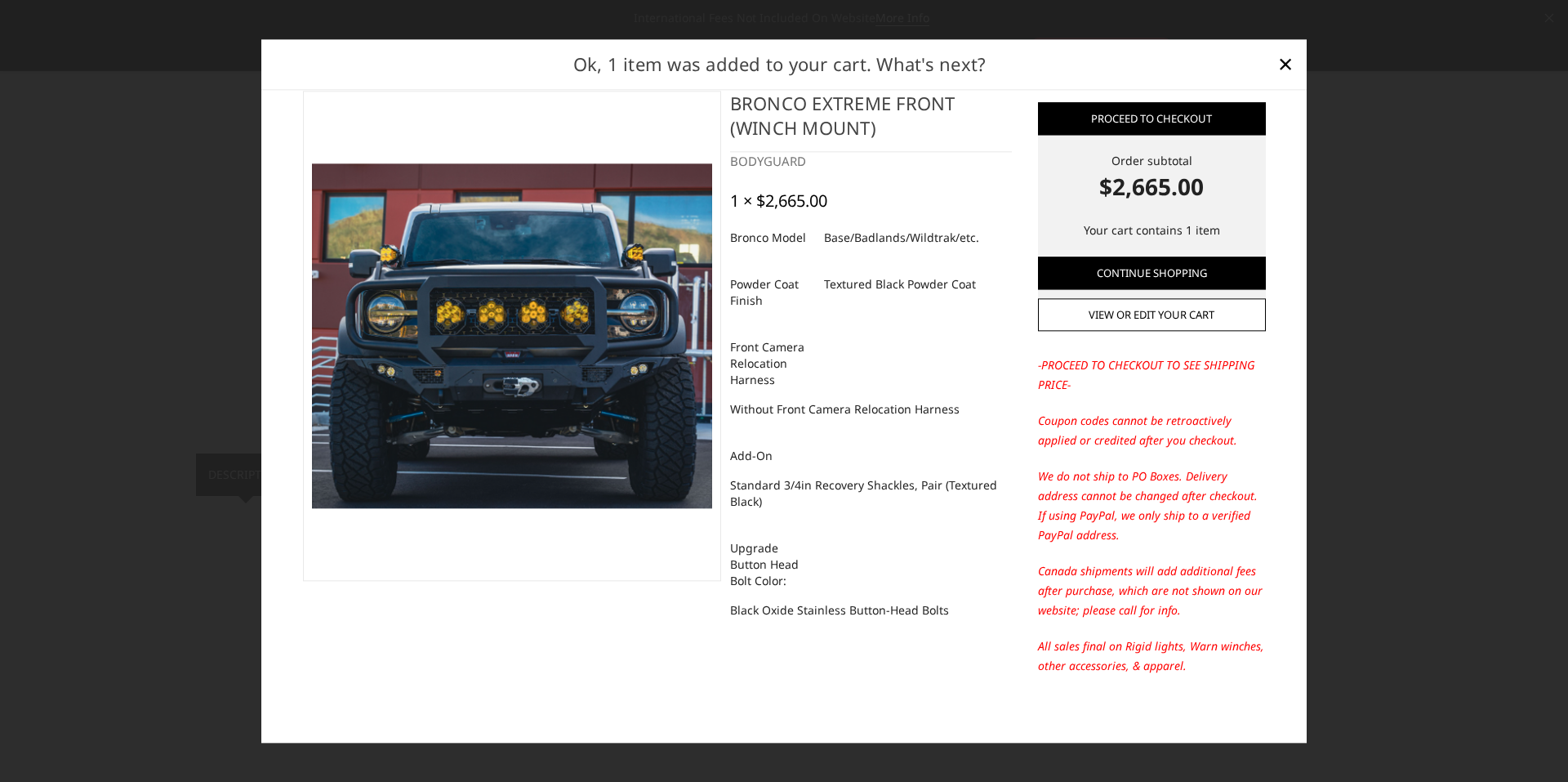
scroll to position [35, 0]
